Goal: Information Seeking & Learning: Learn about a topic

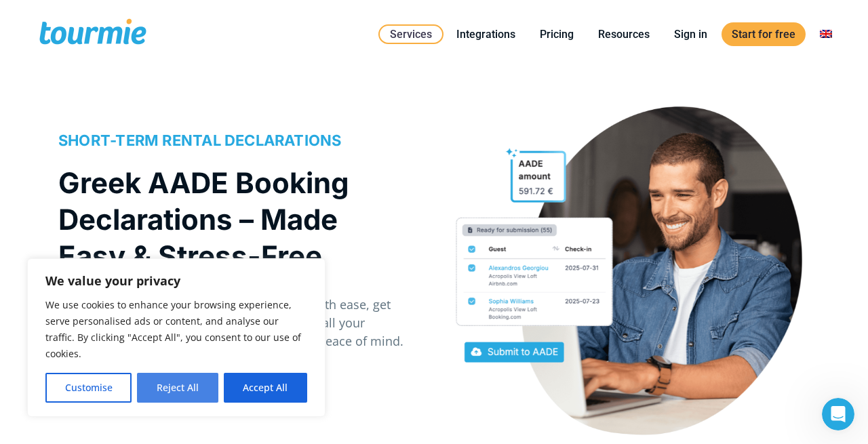
click at [199, 390] on button "Reject All" at bounding box center [177, 388] width 81 height 30
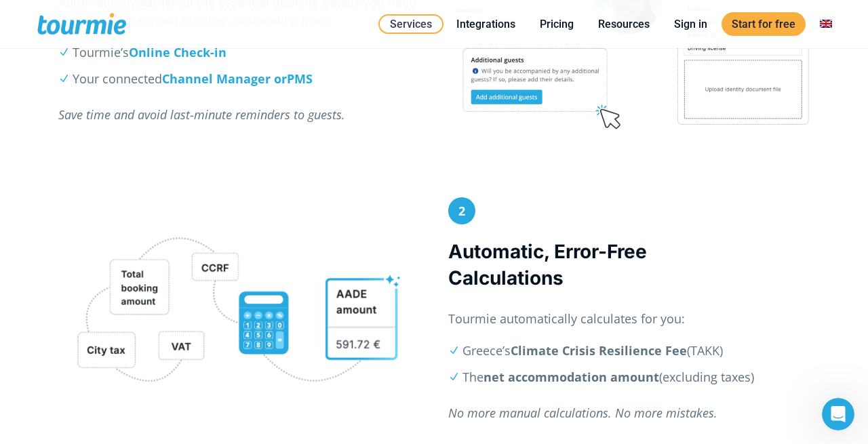
scroll to position [770, 0]
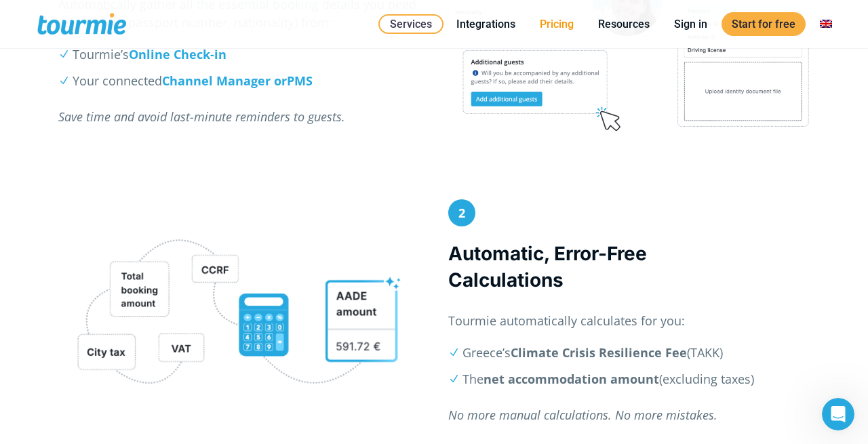
click at [554, 28] on link "Pricing" at bounding box center [557, 24] width 54 height 17
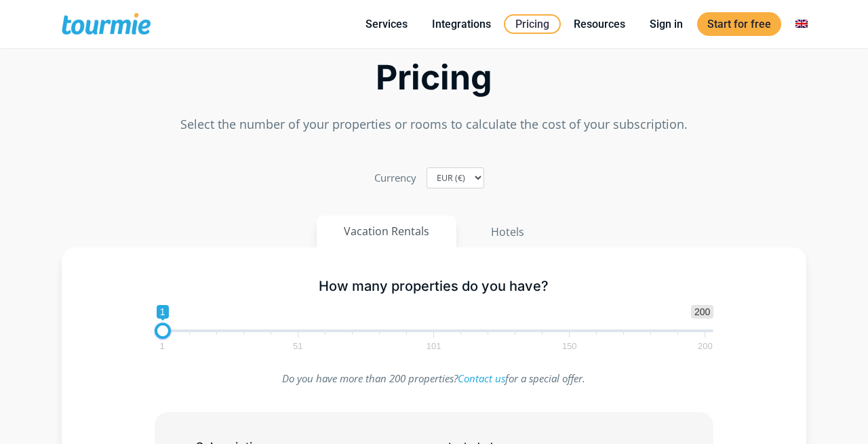
scroll to position [160, 0]
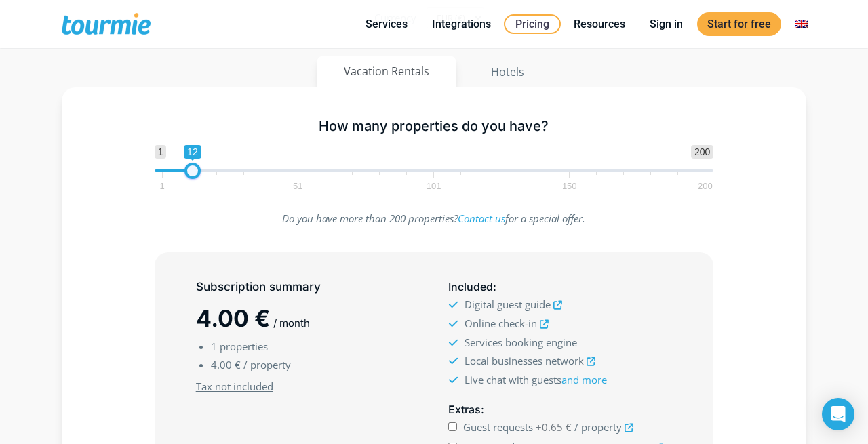
type input "11"
drag, startPoint x: 165, startPoint y: 171, endPoint x: 193, endPoint y: 171, distance: 27.8
click at [193, 171] on span at bounding box center [190, 171] width 16 height 16
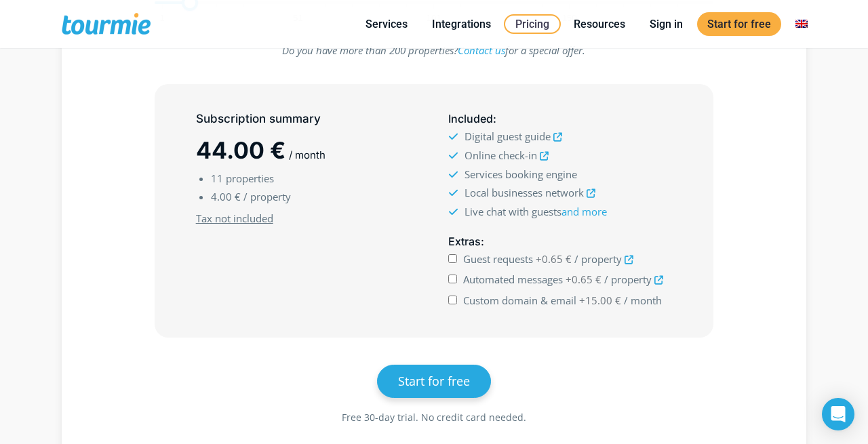
scroll to position [325, 0]
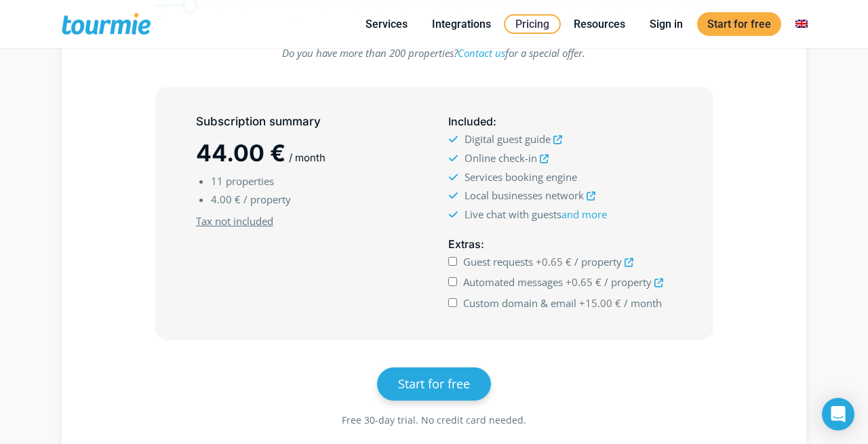
click at [656, 281] on icon at bounding box center [658, 283] width 9 height 9
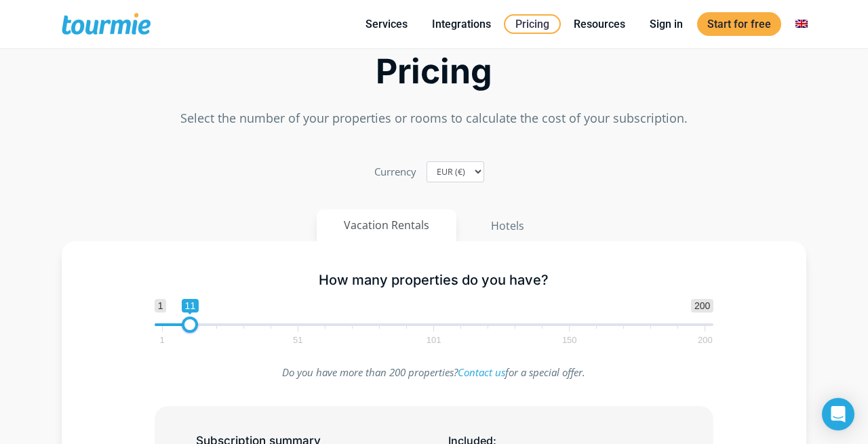
scroll to position [0, 0]
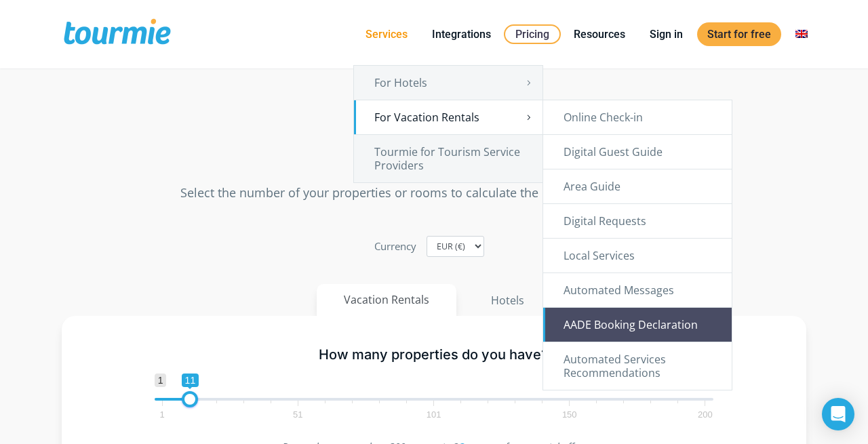
click at [641, 329] on link "AADE Booking Declaration" at bounding box center [637, 325] width 188 height 34
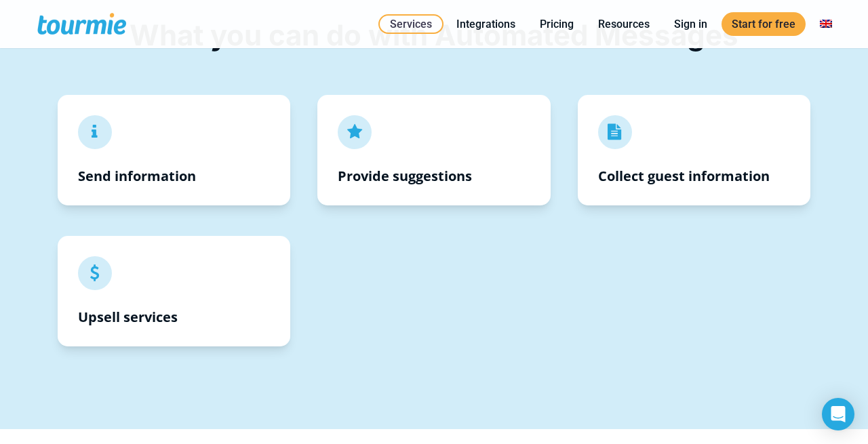
scroll to position [490, 0]
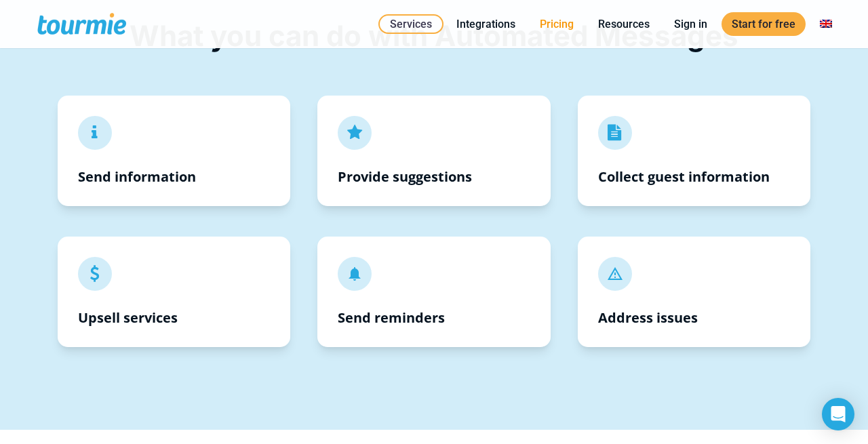
click at [567, 23] on link "Pricing" at bounding box center [557, 24] width 54 height 17
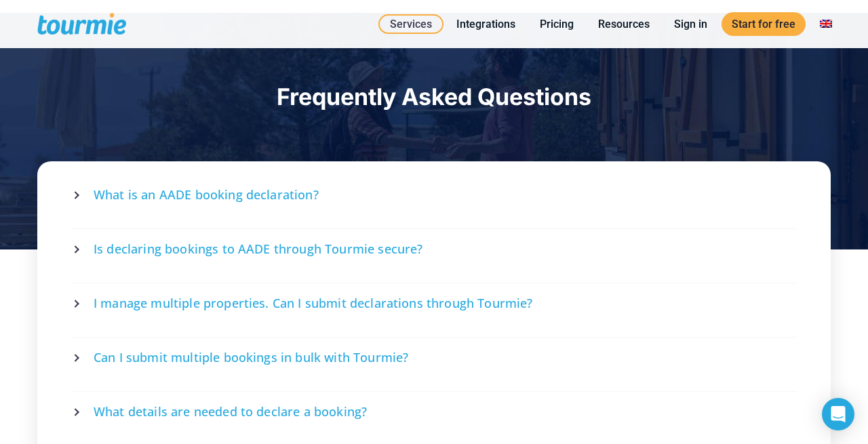
scroll to position [2356, 0]
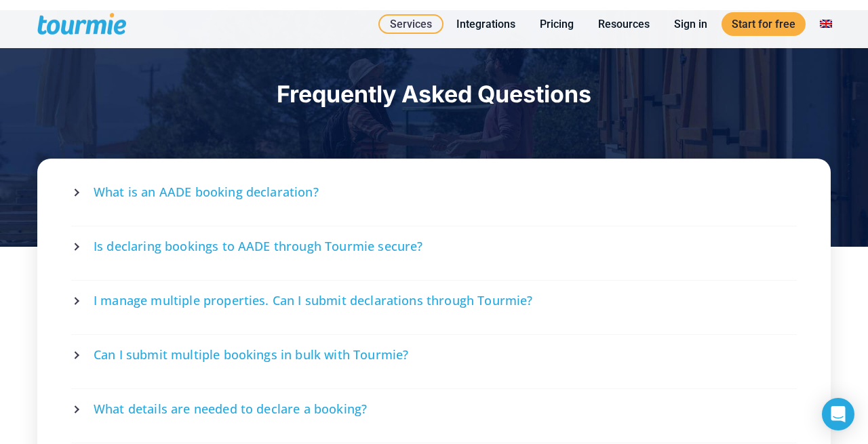
click at [75, 191] on icon at bounding box center [77, 192] width 8 height 8
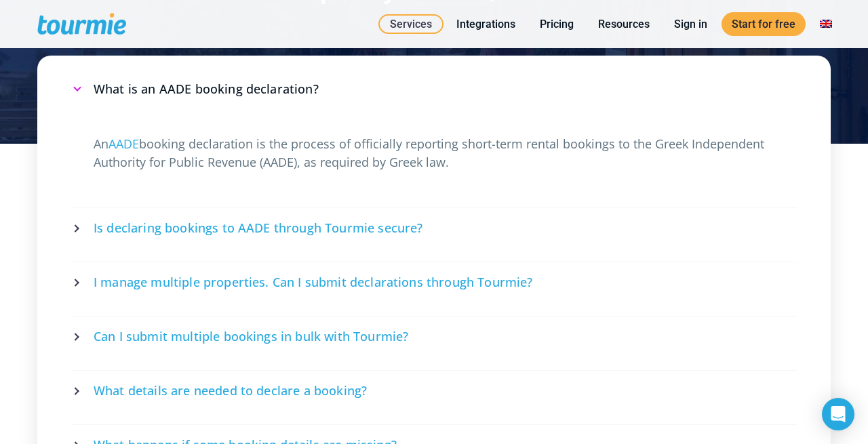
scroll to position [2472, 0]
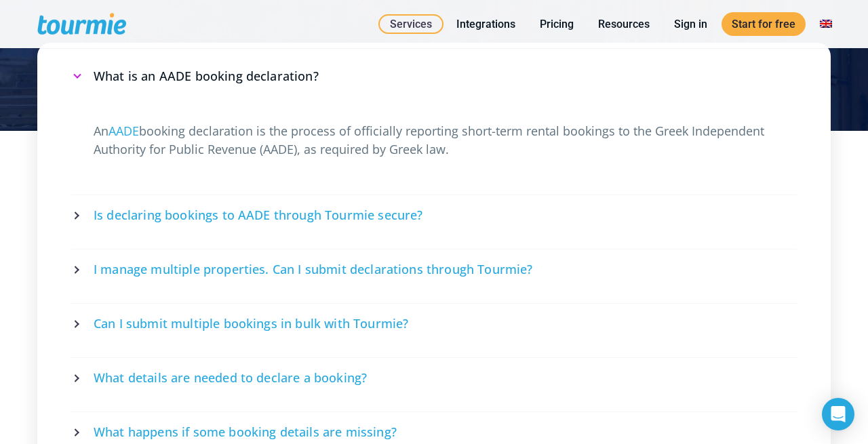
click at [73, 212] on icon at bounding box center [77, 216] width 8 height 8
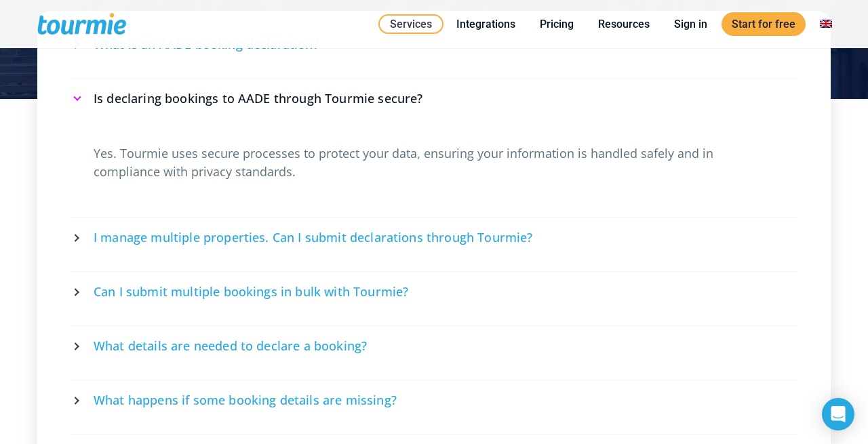
scroll to position [2504, 0]
click at [77, 233] on icon at bounding box center [77, 237] width 8 height 8
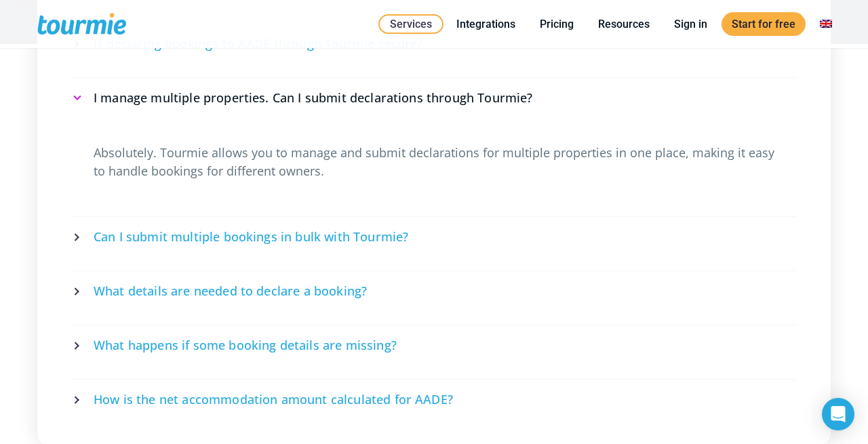
scroll to position [2562, 0]
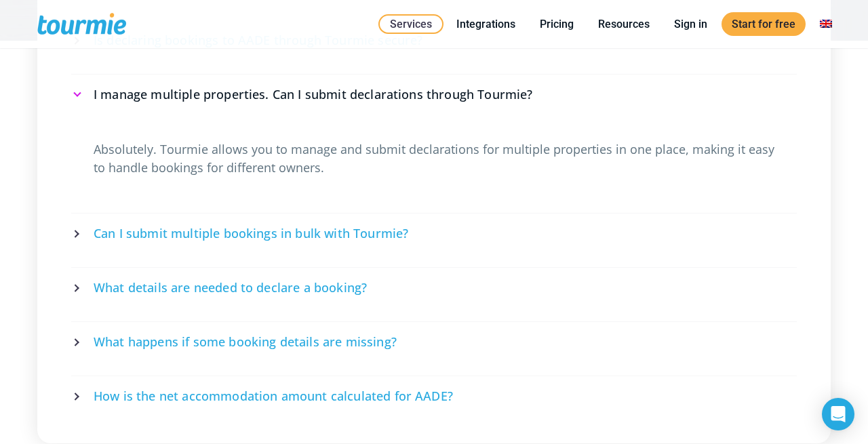
click at [77, 230] on icon at bounding box center [77, 234] width 8 height 8
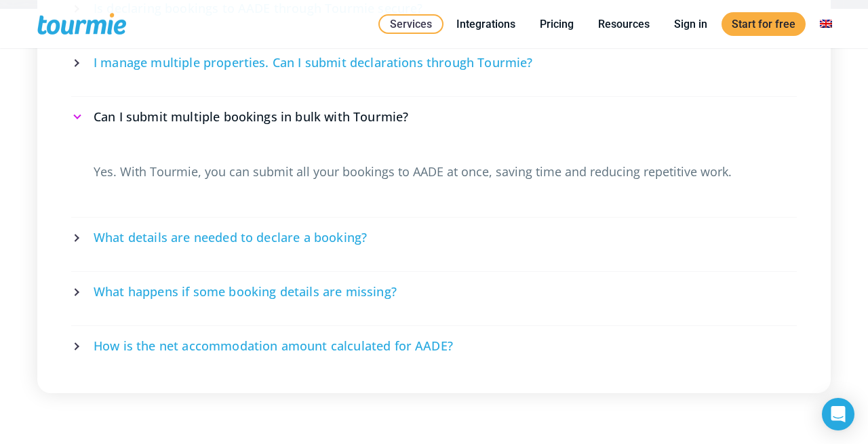
scroll to position [2595, 0]
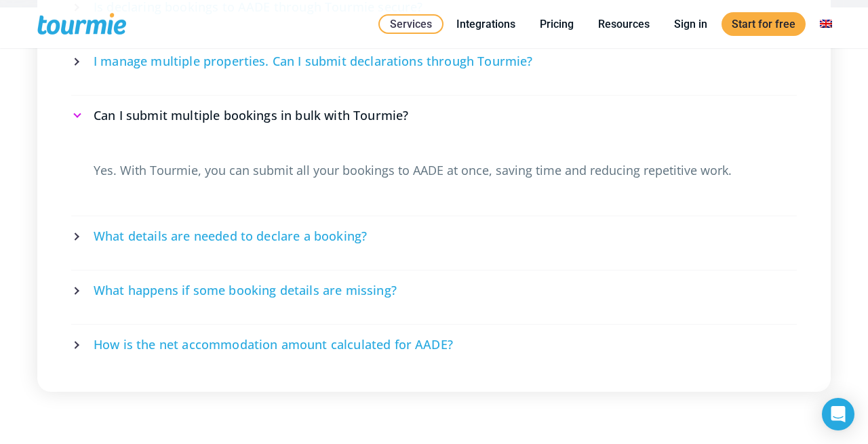
click at [77, 233] on icon at bounding box center [77, 237] width 8 height 8
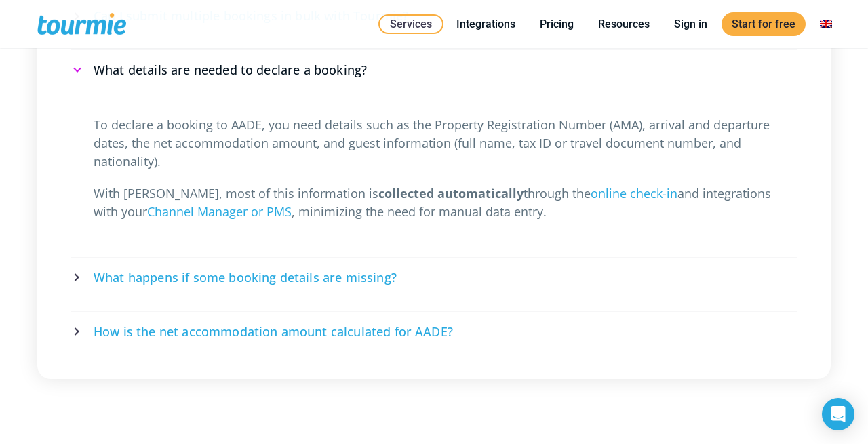
scroll to position [2695, 0]
click at [78, 327] on icon at bounding box center [77, 331] width 8 height 8
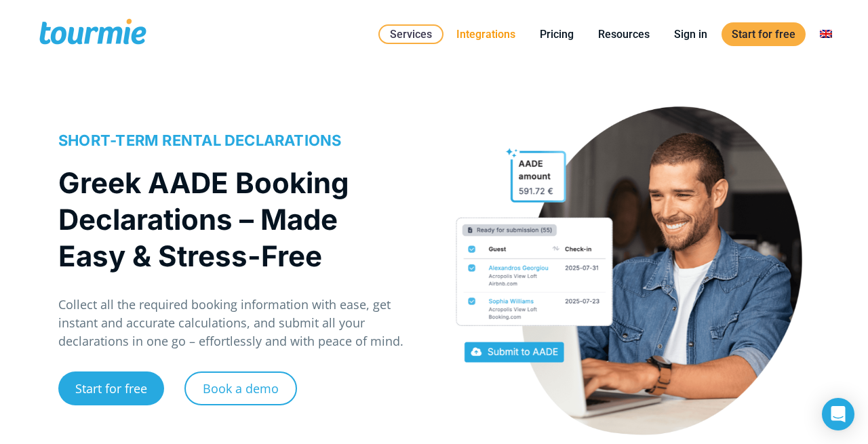
click at [500, 35] on link "Integrations" at bounding box center [485, 34] width 79 height 17
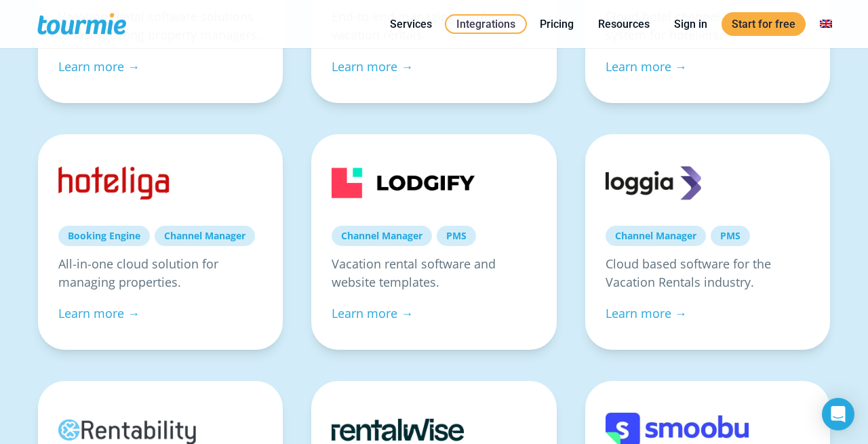
scroll to position [397, 0]
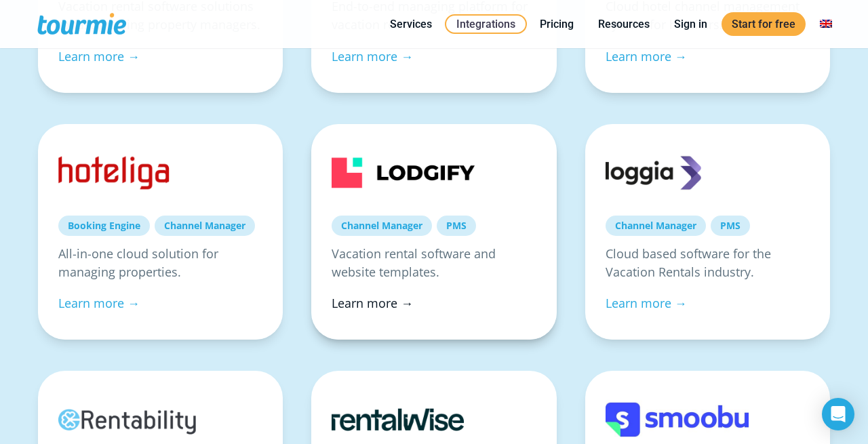
click at [381, 296] on link "Learn more →" at bounding box center [372, 303] width 81 height 16
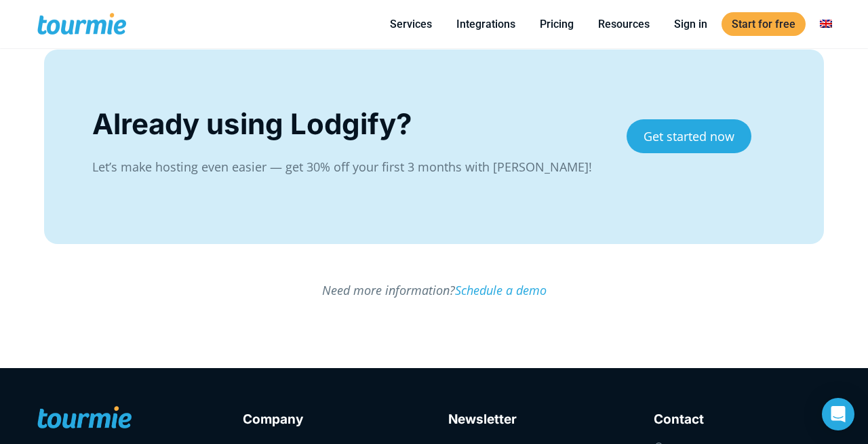
scroll to position [2417, 0]
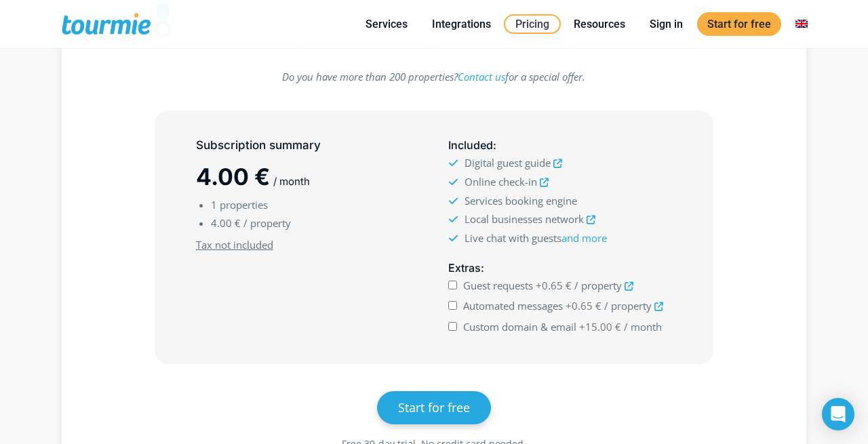
scroll to position [303, 0]
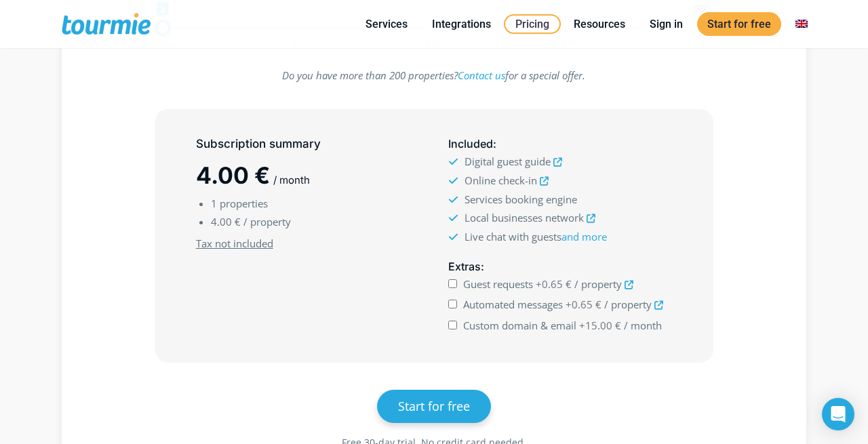
click at [658, 305] on icon at bounding box center [658, 305] width 9 height 9
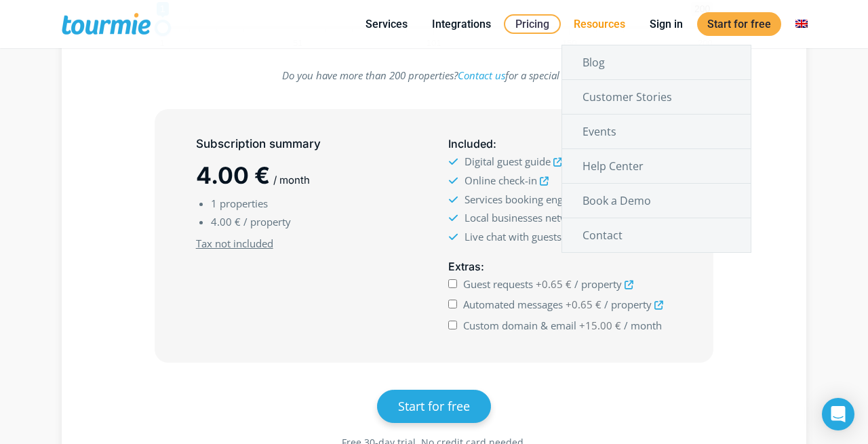
click at [595, 18] on link "Resources" at bounding box center [599, 24] width 72 height 17
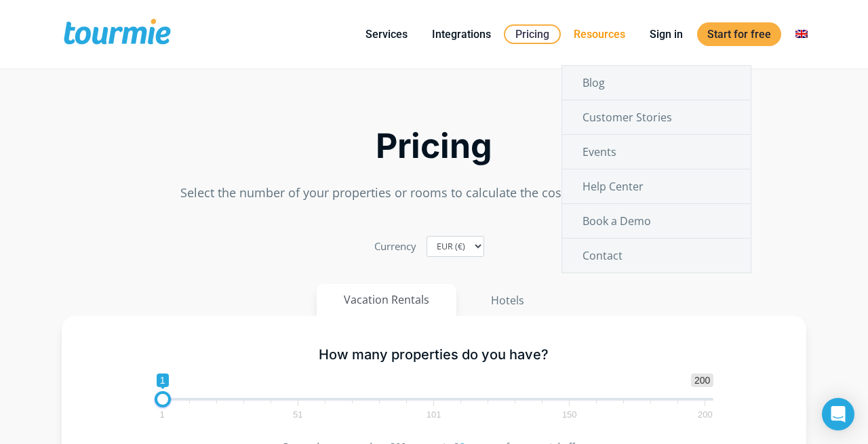
click at [594, 24] on li "Resources Blog Customer Stories Events Help Center Book a Demo Contact" at bounding box center [599, 34] width 76 height 62
click at [593, 35] on link "Resources" at bounding box center [599, 34] width 72 height 17
click at [608, 37] on link "Resources" at bounding box center [599, 34] width 72 height 17
click at [627, 85] on link "Blog" at bounding box center [656, 83] width 188 height 34
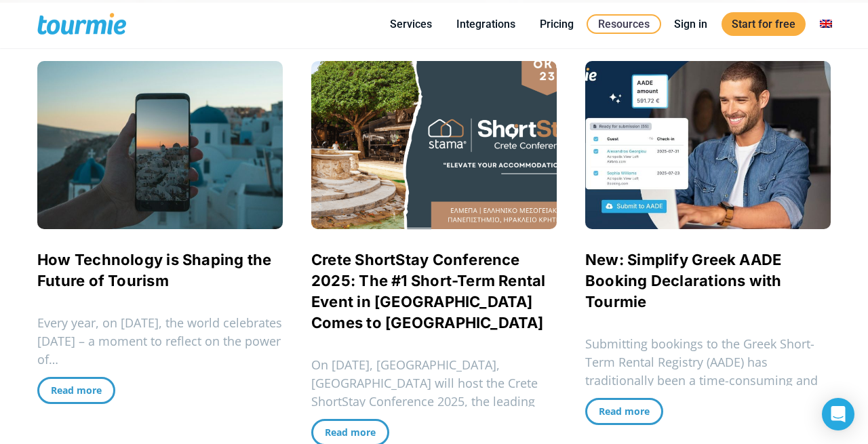
checkbox input "true"
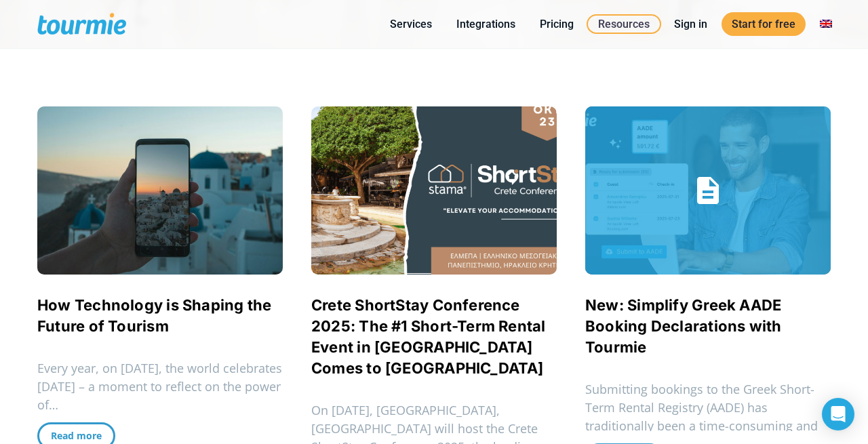
scroll to position [266, 0]
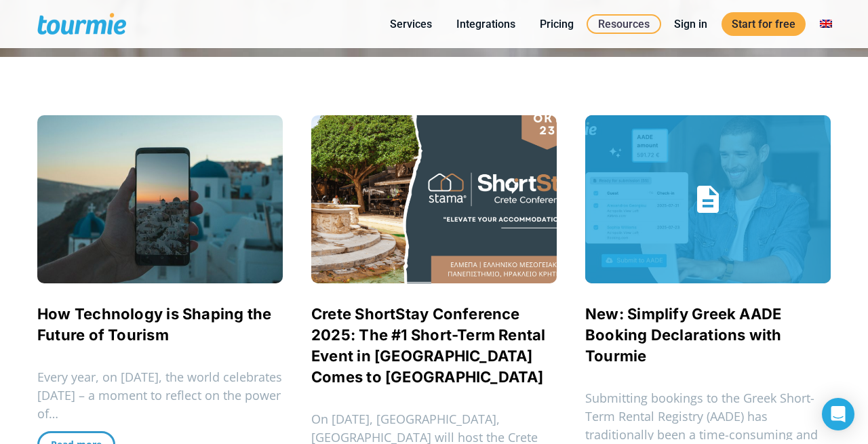
click at [671, 315] on link "New: Simplify Greek AADE Booking Declarations with Tourmie" at bounding box center [683, 335] width 197 height 60
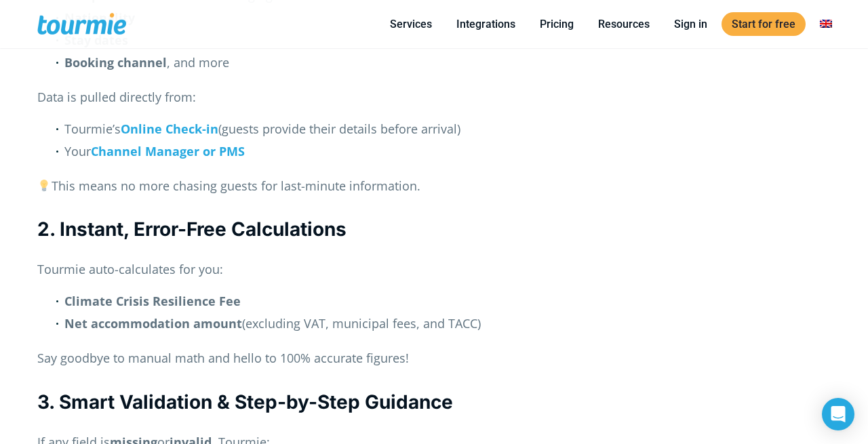
scroll to position [1420, 0]
